Goal: Information Seeking & Learning: Check status

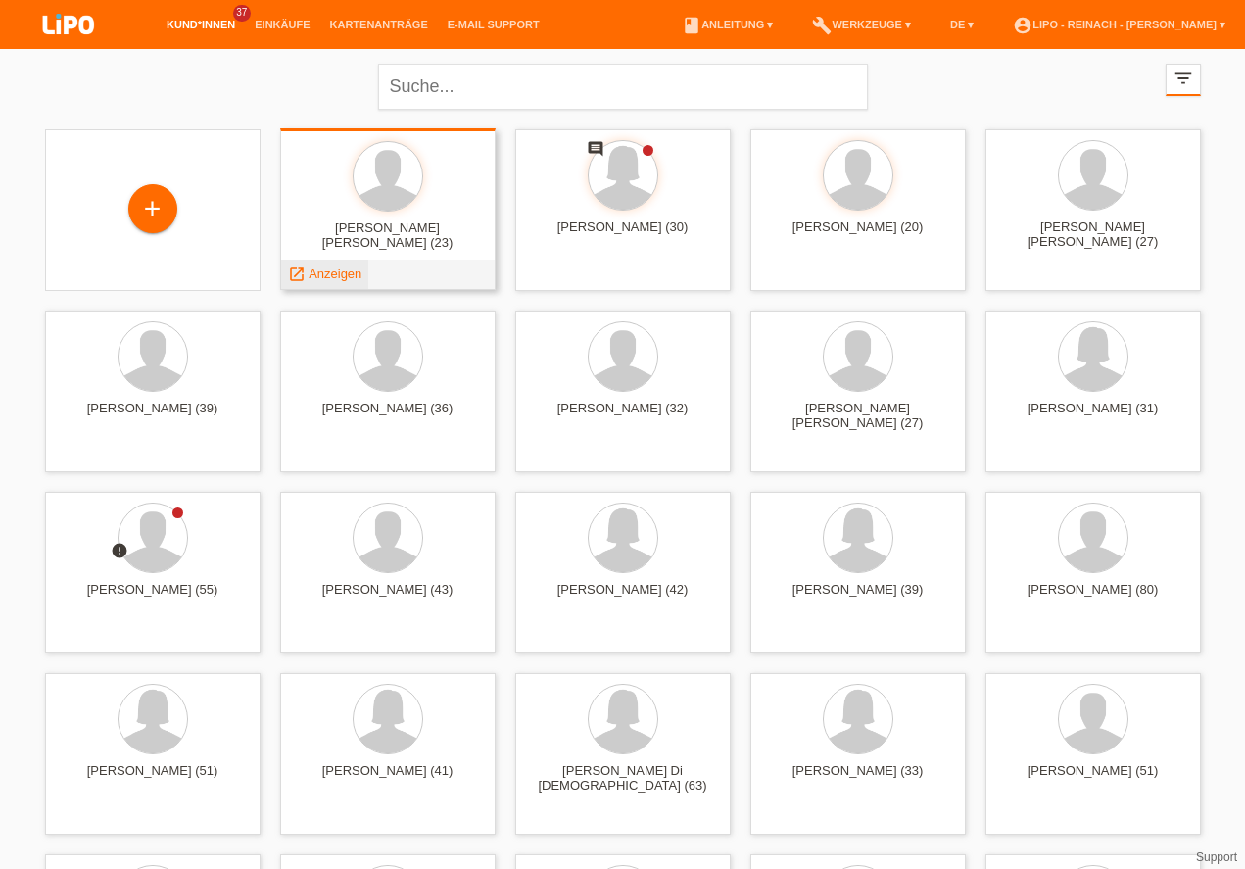
click at [347, 276] on span "Anzeigen" at bounding box center [334, 273] width 53 height 15
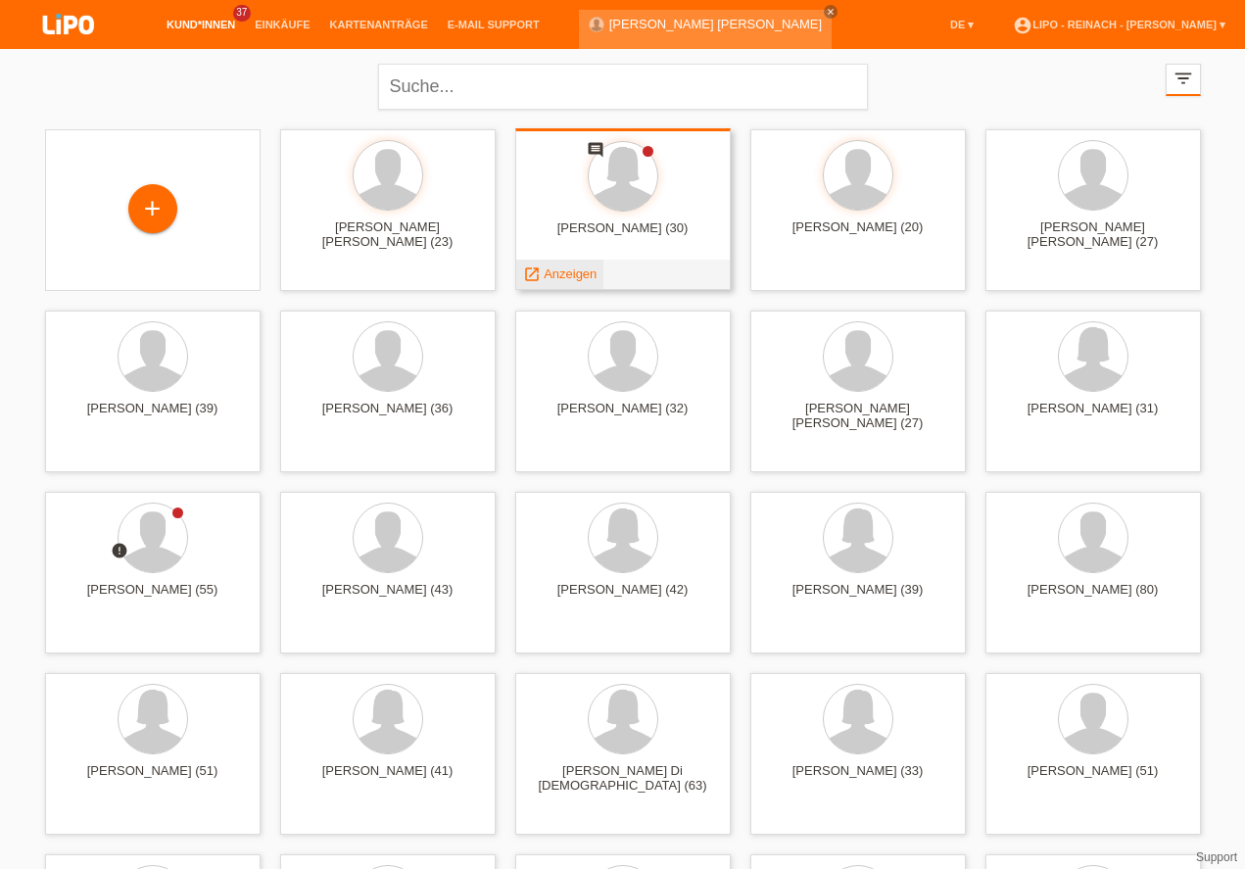
click at [566, 277] on span "Anzeigen" at bounding box center [569, 273] width 53 height 15
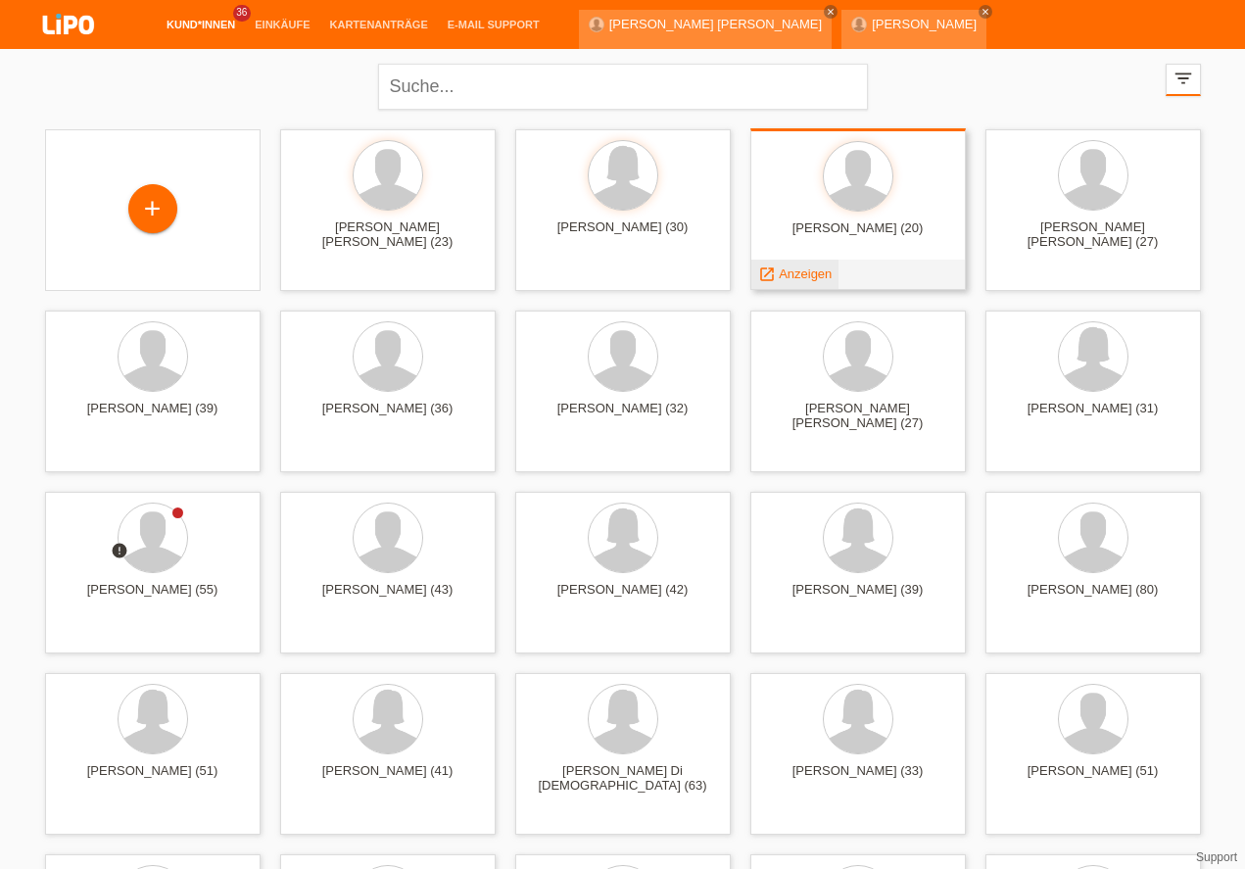
click at [804, 278] on span "Anzeigen" at bounding box center [805, 273] width 53 height 15
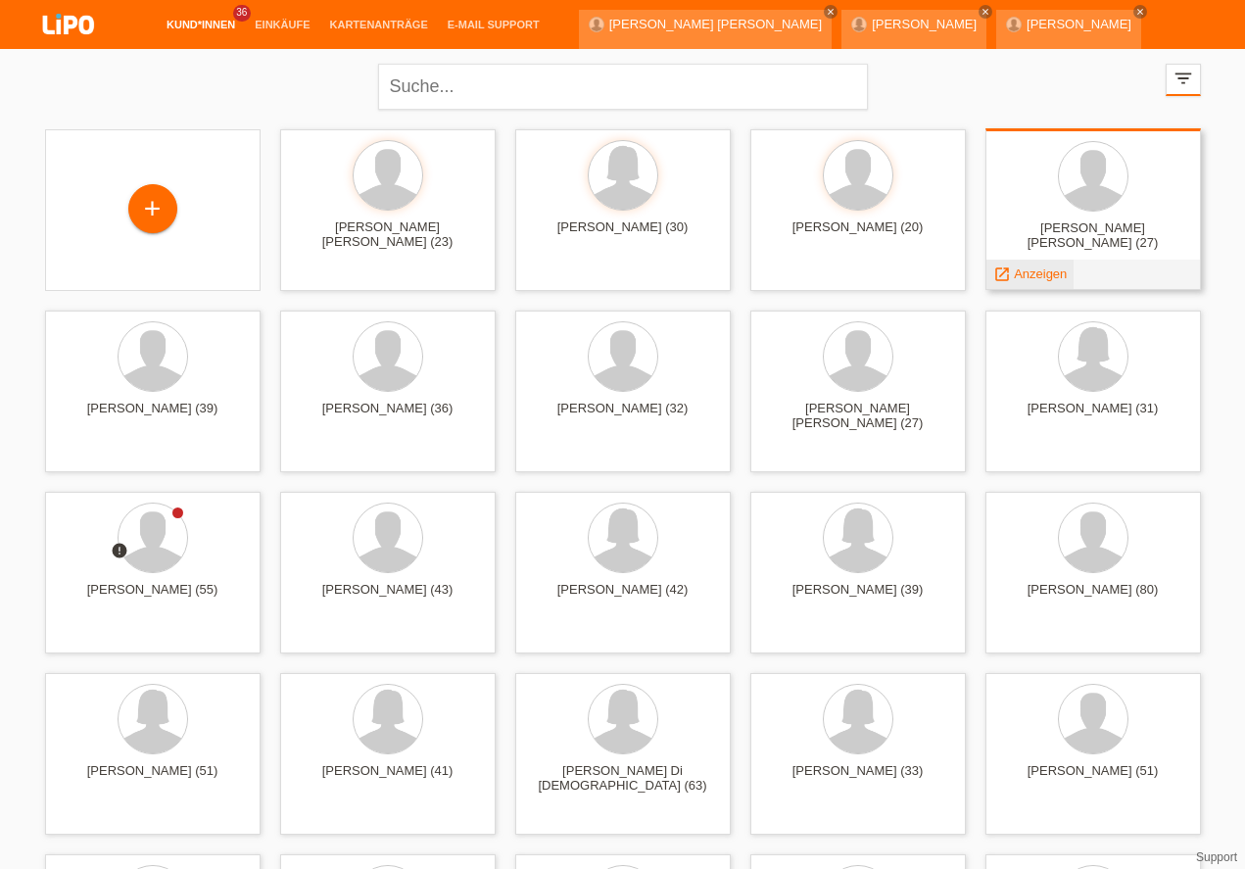
click at [1035, 275] on span "Anzeigen" at bounding box center [1040, 273] width 53 height 15
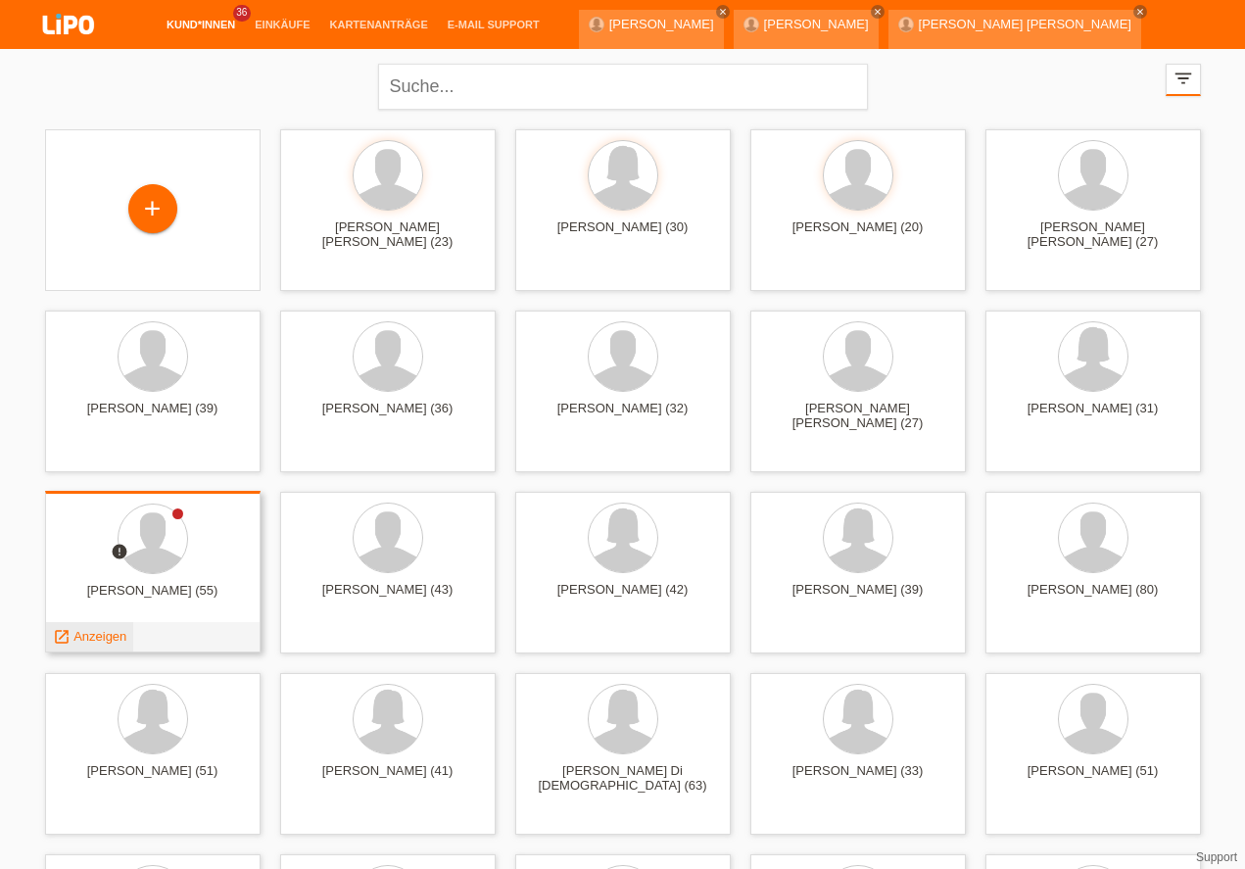
click at [103, 630] on span "Anzeigen" at bounding box center [99, 636] width 53 height 15
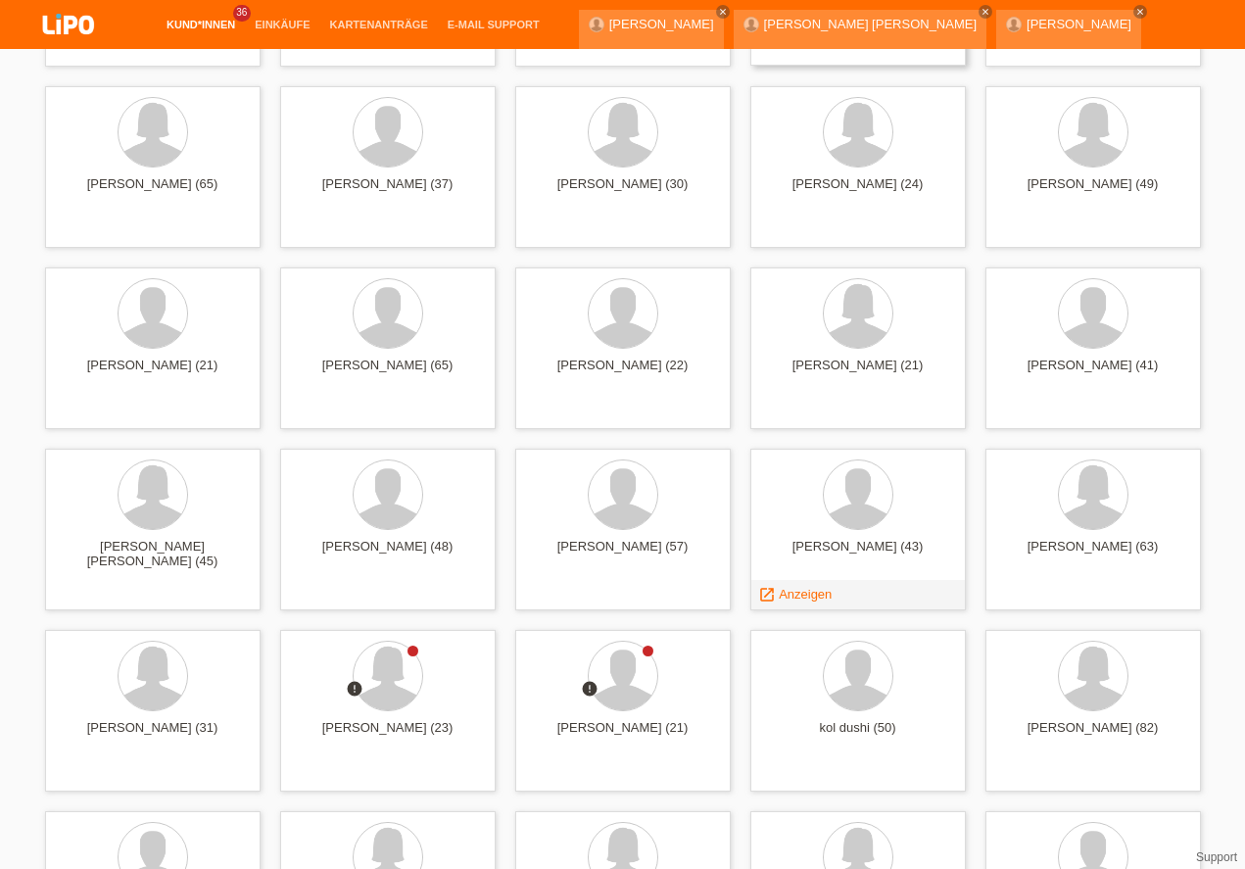
scroll to position [1061, 0]
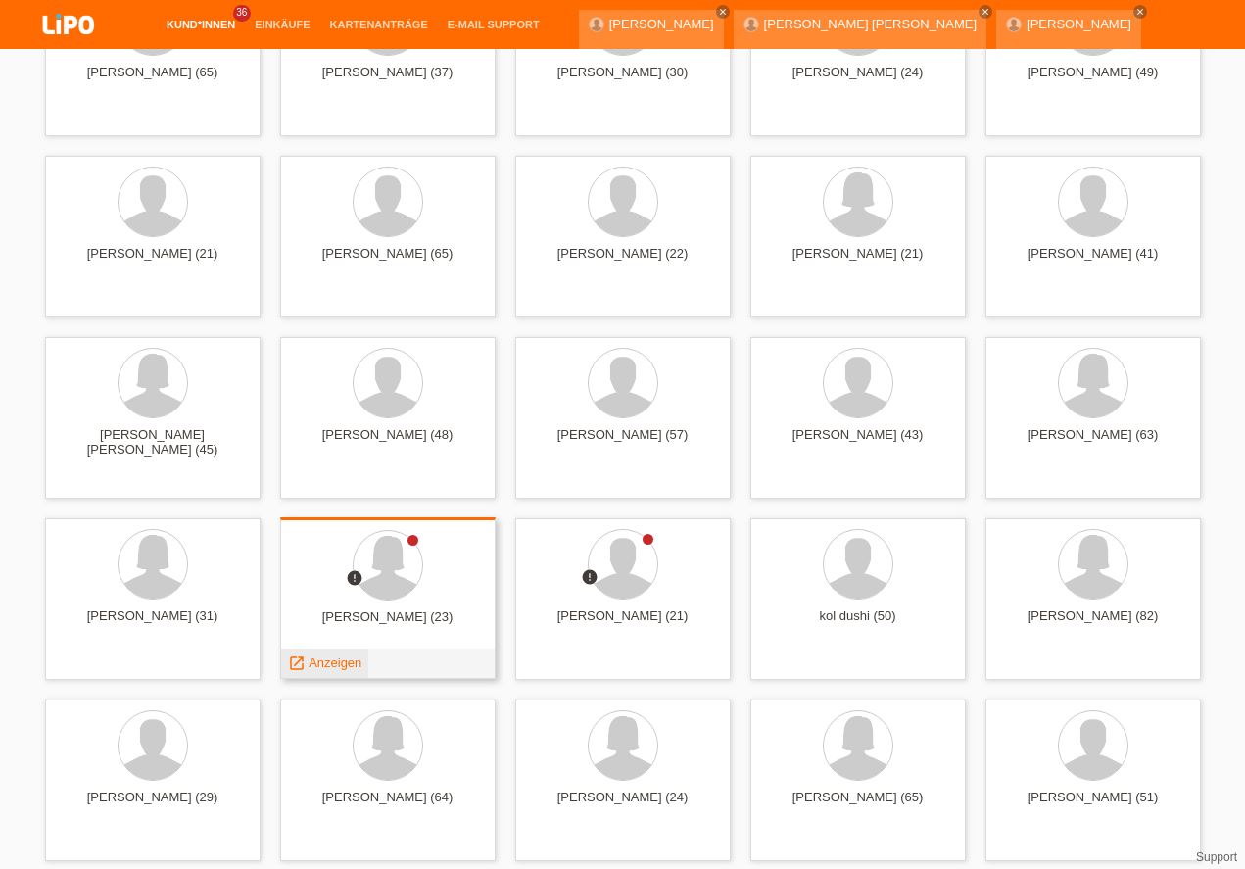
click at [333, 661] on span "Anzeigen" at bounding box center [334, 662] width 53 height 15
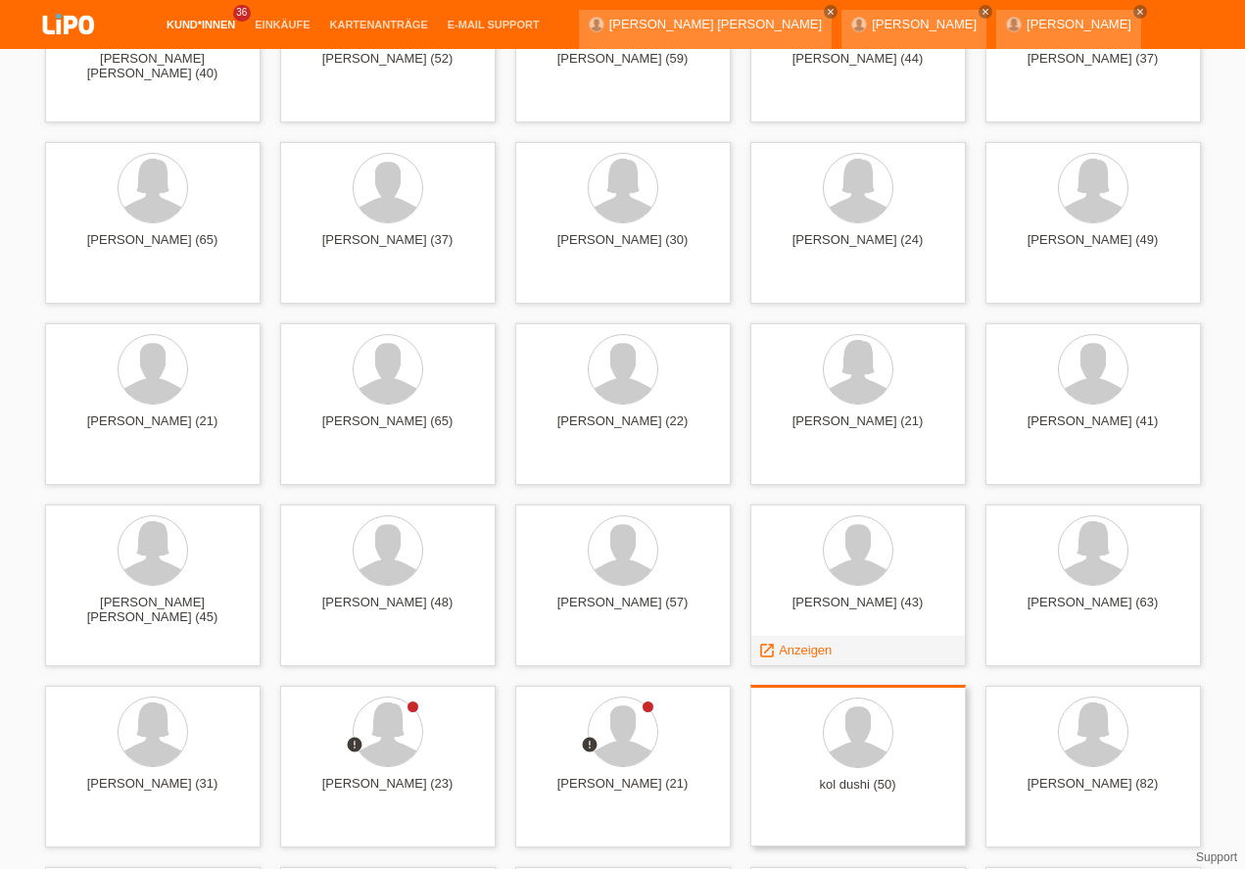
scroll to position [1116, 0]
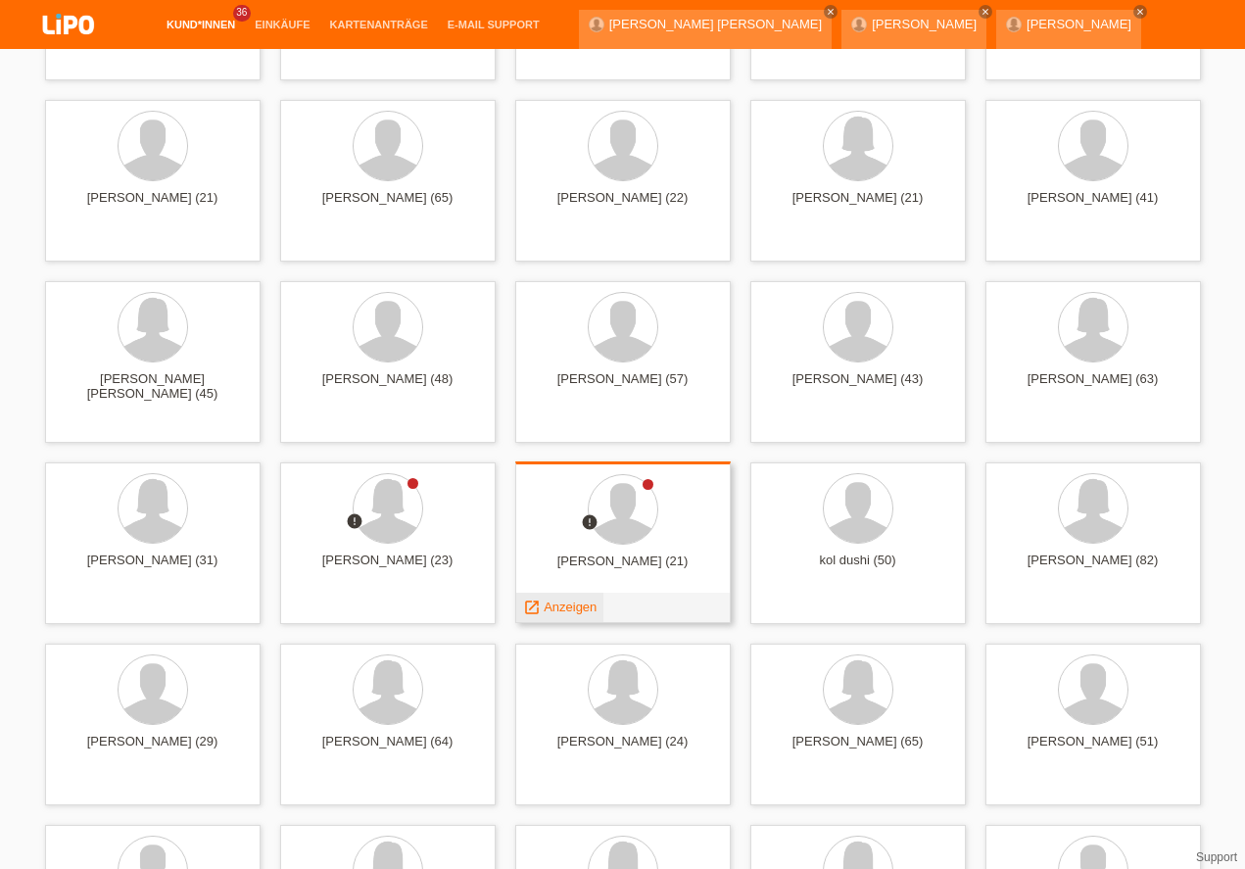
click at [564, 607] on span "Anzeigen" at bounding box center [569, 606] width 53 height 15
